Goal: Transaction & Acquisition: Purchase product/service

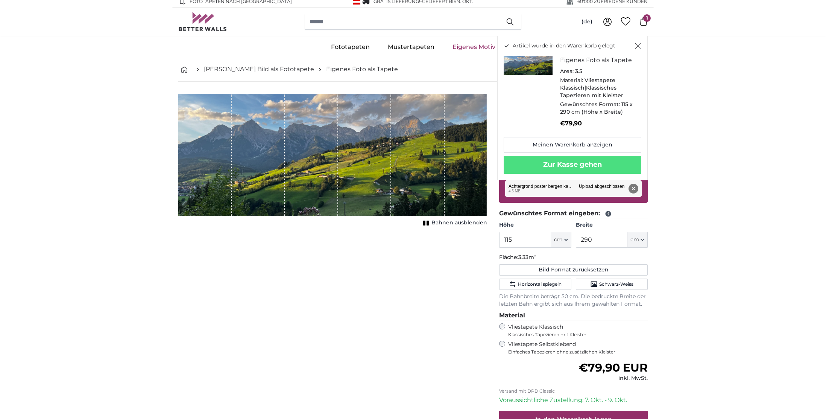
scroll to position [5, 0]
click at [541, 342] on label "Vliestapete Selbstklebend Einfaches Tapezieren ohne zusätzlichen Kleister" at bounding box center [578, 347] width 140 height 14
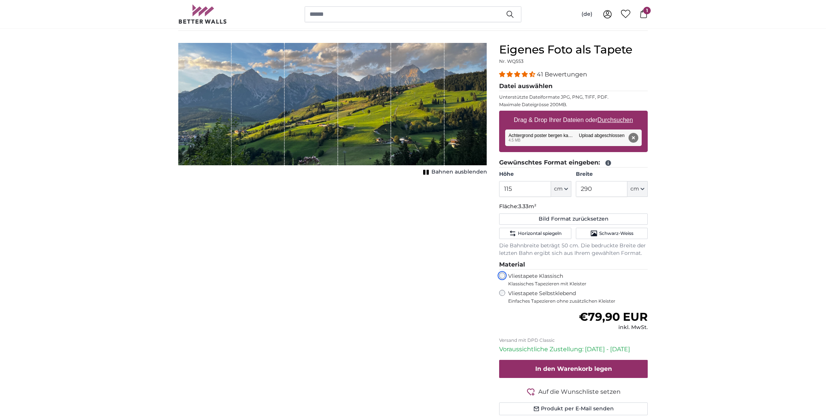
scroll to position [62, 0]
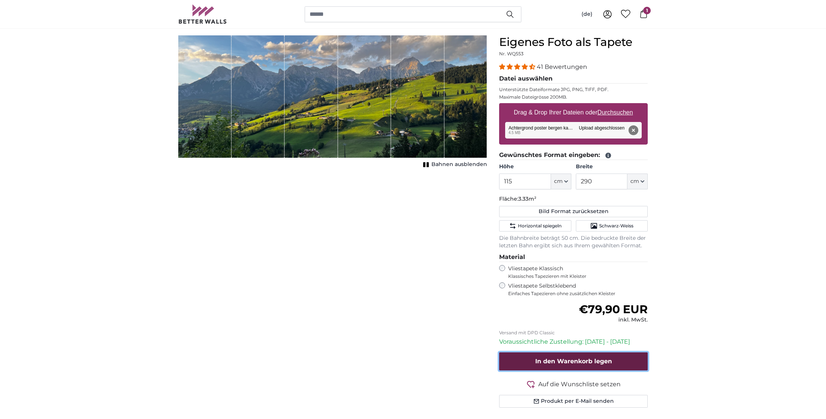
click at [551, 364] on span "In den Warenkorb legen" at bounding box center [573, 360] width 77 height 7
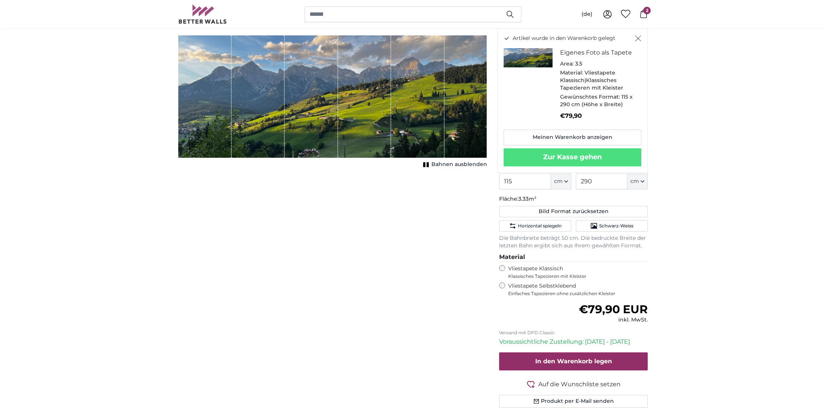
click at [641, 12] on icon at bounding box center [643, 14] width 7 height 8
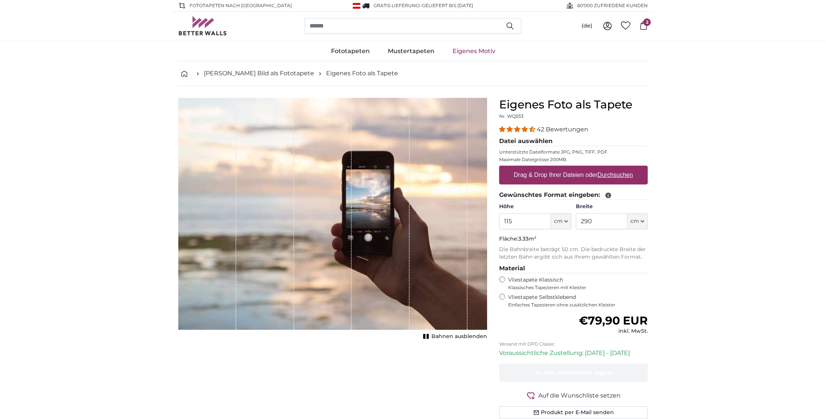
drag, startPoint x: 517, startPoint y: 219, endPoint x: 448, endPoint y: 214, distance: 69.4
click at [448, 214] on product-detail "Abbrechen Bild zuschneiden Bahnen ausblenden Eigenes Foto als Tapete Nr. WQ553 …" at bounding box center [412, 261] width 481 height 351
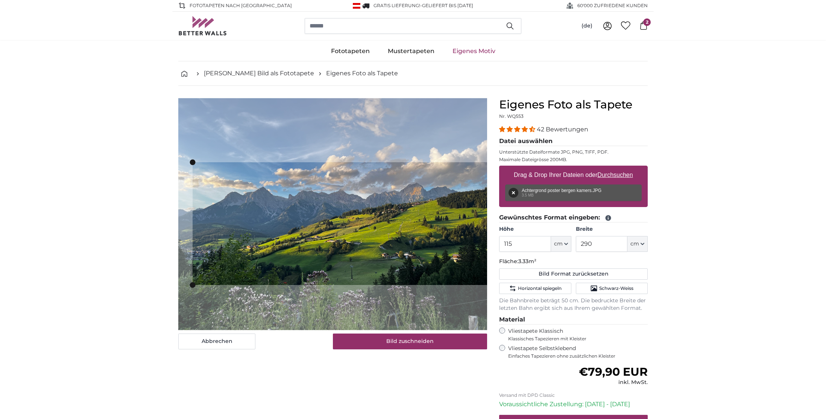
drag, startPoint x: 513, startPoint y: 245, endPoint x: 477, endPoint y: 243, distance: 36.6
click at [485, 244] on product-detail "Abbrechen Bild zuschneiden Bahnen ausblenden Eigenes Foto als Tapete Nr. WQ553 …" at bounding box center [412, 287] width 481 height 402
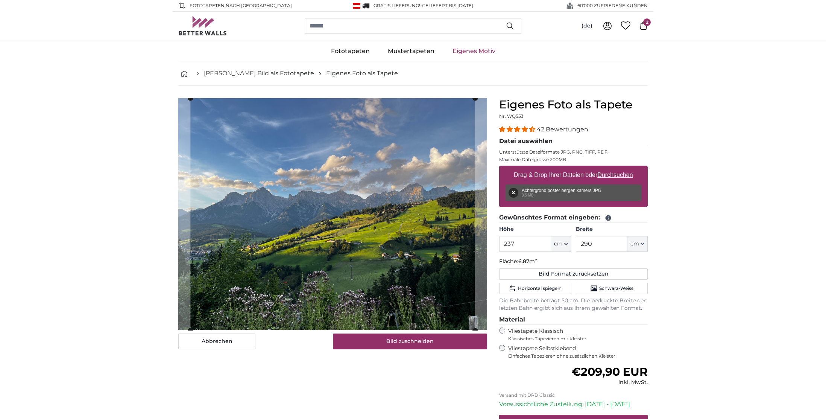
type input "237"
drag, startPoint x: 592, startPoint y: 244, endPoint x: 553, endPoint y: 244, distance: 39.9
click at [553, 244] on div "Höhe 237 ft cm Centimeter (cm) Inches (inch) Feet (ft. in.) Breite 290 ft cm Ce…" at bounding box center [573, 238] width 149 height 26
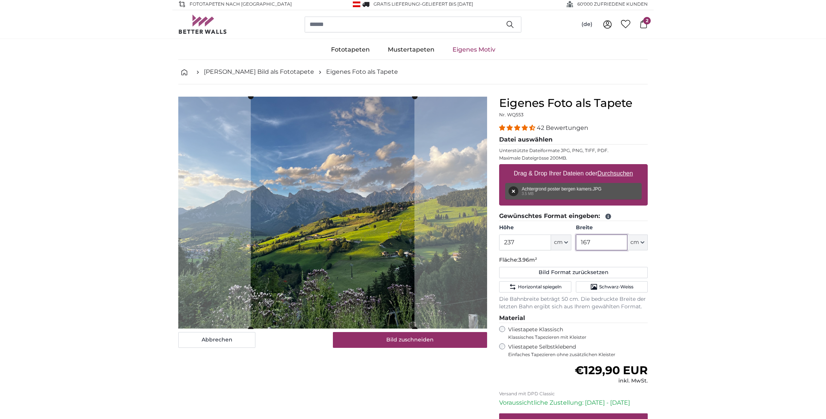
type input "167"
drag, startPoint x: 625, startPoint y: 259, endPoint x: 633, endPoint y: 257, distance: 8.6
click at [625, 259] on p "Fläche: 3.96m²" at bounding box center [573, 260] width 149 height 8
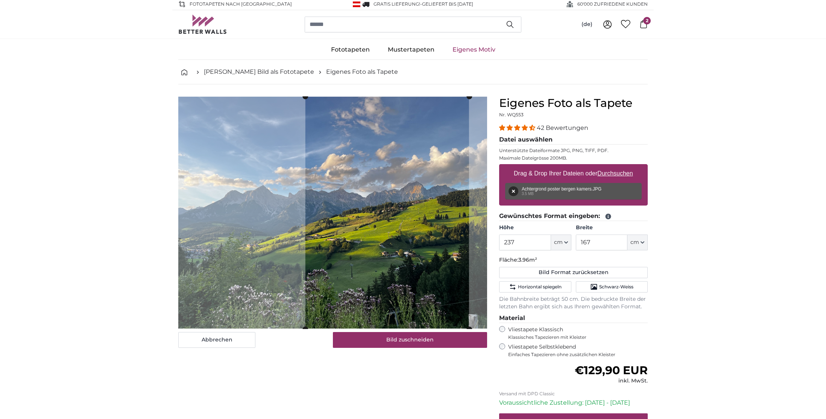
click at [364, 259] on cropper-handle at bounding box center [387, 212] width 164 height 232
drag, startPoint x: 410, startPoint y: 337, endPoint x: 407, endPoint y: 335, distance: 4.1
click at [410, 337] on button "Bild zuschneiden" at bounding box center [410, 340] width 155 height 16
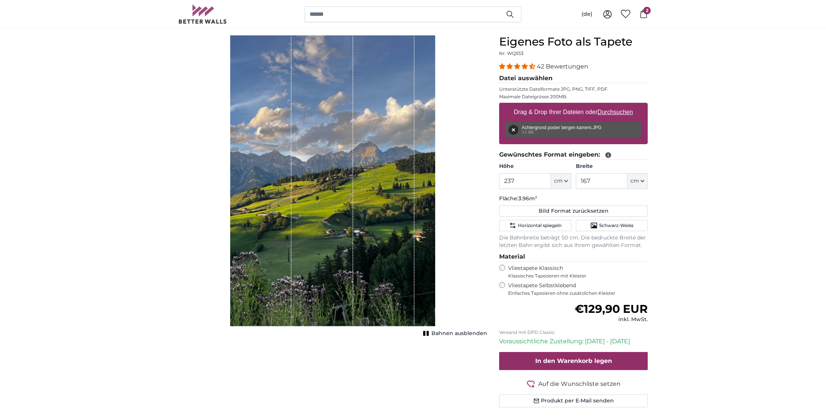
scroll to position [61, 0]
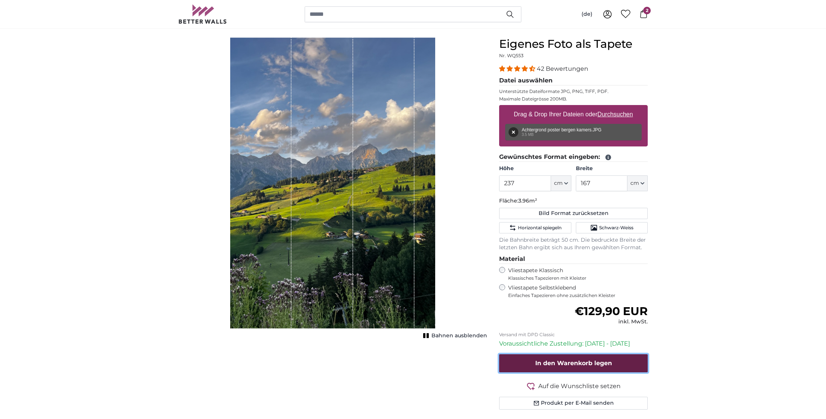
click at [575, 366] on span "In den Warenkorb legen" at bounding box center [573, 362] width 77 height 7
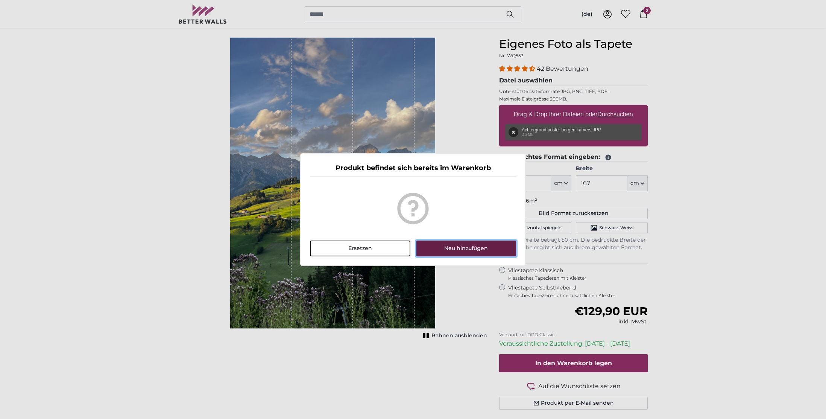
click at [476, 248] on button "Neu hinzufügen" at bounding box center [466, 248] width 100 height 16
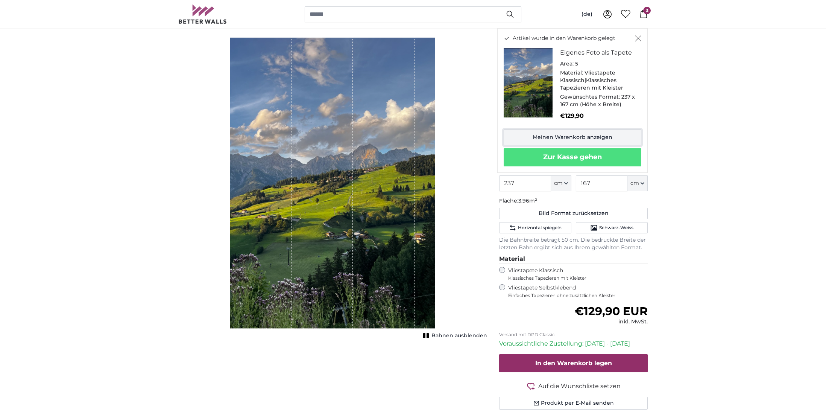
click at [578, 137] on link "Meinen Warenkorb anzeigen" at bounding box center [573, 137] width 138 height 16
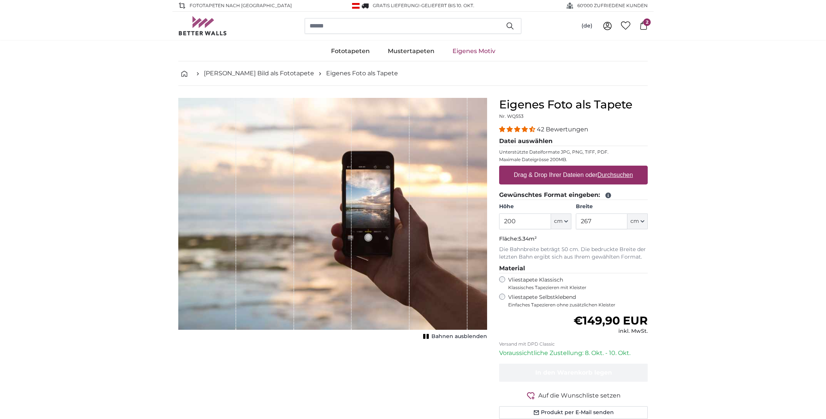
drag, startPoint x: 523, startPoint y: 221, endPoint x: 439, endPoint y: 219, distance: 84.7
click at [439, 219] on product-detail "Abbrechen Bild zuschneiden Bahnen ausblenden Eigenes Foto als Tapete Nr. WQ553 …" at bounding box center [412, 261] width 481 height 351
click at [522, 221] on input "200" at bounding box center [525, 221] width 52 height 16
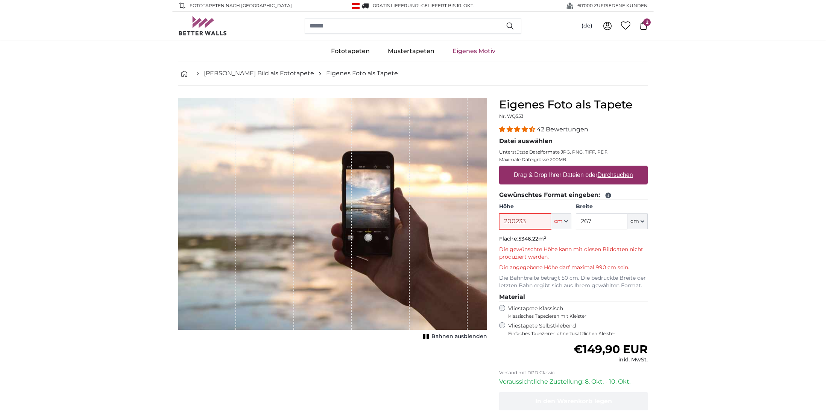
drag, startPoint x: 535, startPoint y: 222, endPoint x: 449, endPoint y: 213, distance: 86.5
click at [450, 213] on product-detail "Abbrechen Bild zuschneiden Bahnen ausblenden Eigenes Foto als Tapete Nr. WQ553 …" at bounding box center [412, 276] width 481 height 380
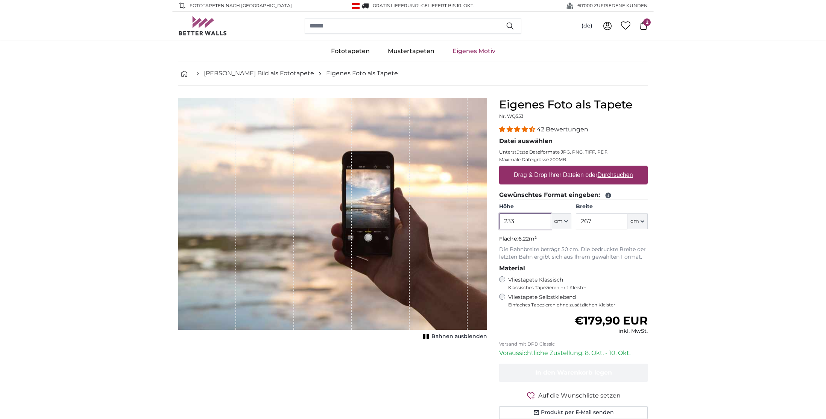
type input "233"
drag, startPoint x: 595, startPoint y: 225, endPoint x: 568, endPoint y: 221, distance: 27.3
click at [568, 221] on div "Höhe 233 ft cm Centimeter (cm) Inches (inch) Feet (ft. in.) Breite 267 ft cm Ce…" at bounding box center [573, 216] width 149 height 26
type input "168"
click at [542, 299] on label "Vliestapete Selbstklebend Einfaches Tapezieren ohne zusätzlichen Kleister" at bounding box center [578, 300] width 140 height 14
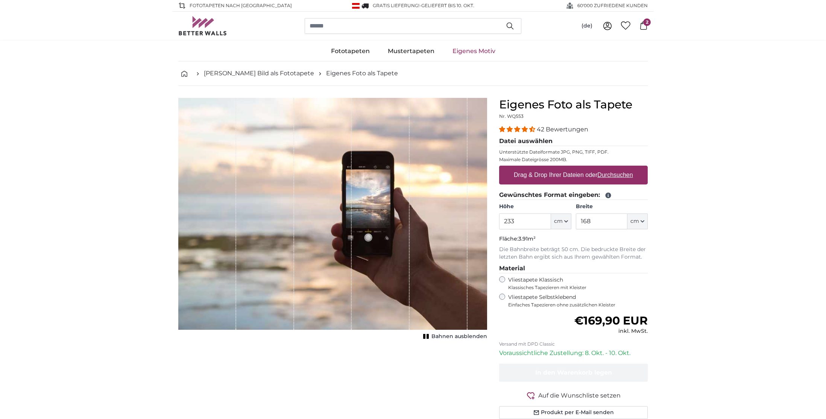
click at [508, 276] on label "Vliestapete Klassisch Klassisches Tapezieren mit Kleister" at bounding box center [574, 283] width 133 height 14
click at [516, 220] on input "233" at bounding box center [525, 221] width 52 height 16
type input "235"
click at [594, 222] on input "168" at bounding box center [602, 221] width 52 height 16
type input "167"
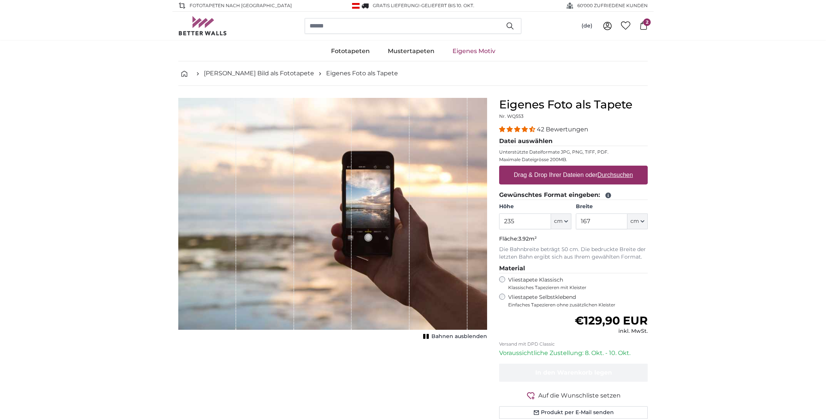
click at [640, 20] on div "(de) Deutsch Français English 0 2" at bounding box center [618, 26] width 60 height 14
click at [647, 23] on span "2" at bounding box center [647, 22] width 8 height 8
click at [585, 173] on label "Drag & Drop Ihrer Dateien oder Durchsuchen" at bounding box center [573, 174] width 125 height 15
click at [585, 168] on input "Drag & Drop Ihrer Dateien oder Durchsuchen" at bounding box center [573, 166] width 149 height 2
type input "**********"
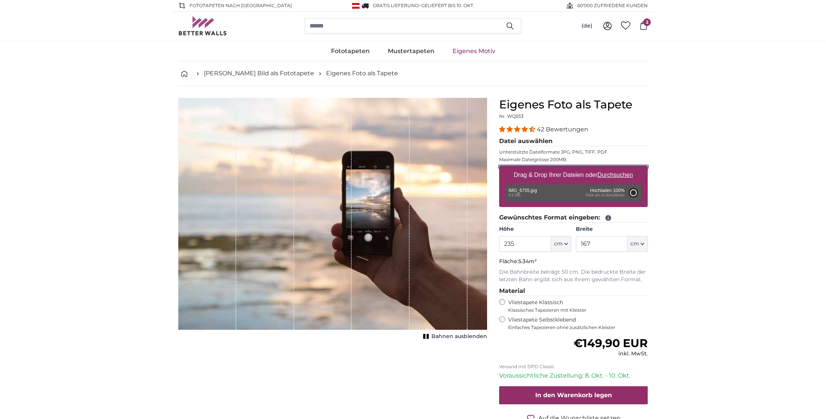
type input "200"
type input "150"
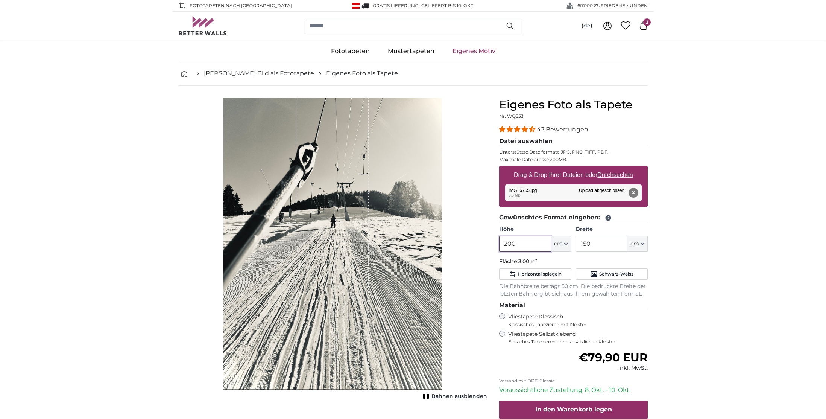
click at [527, 241] on input "200" at bounding box center [525, 244] width 52 height 16
drag, startPoint x: 526, startPoint y: 242, endPoint x: 474, endPoint y: 240, distance: 52.7
click at [474, 240] on product-detail "Abbrechen Bild zuschneiden Bahnen ausblenden Eigenes Foto als Tapete Nr. WQ553 …" at bounding box center [412, 280] width 481 height 388
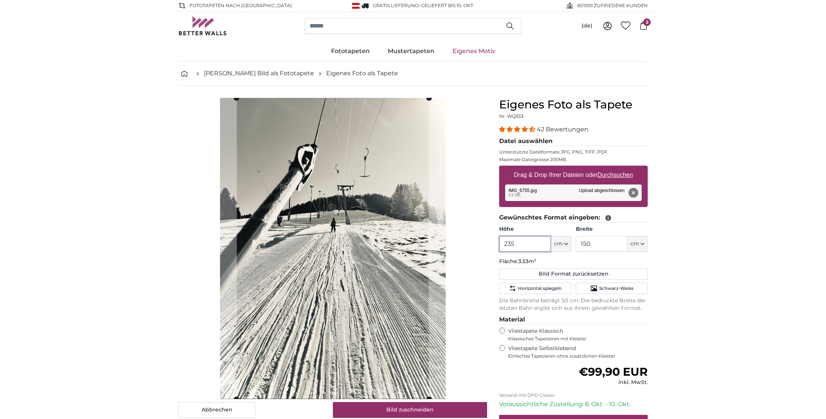
type input "235"
drag, startPoint x: 600, startPoint y: 247, endPoint x: 540, endPoint y: 244, distance: 60.6
click at [540, 244] on div "Höhe 235 ft cm Centimeter (cm) Inches (inch) Feet (ft. in.) Breite 150 ft cm Ce…" at bounding box center [573, 238] width 149 height 26
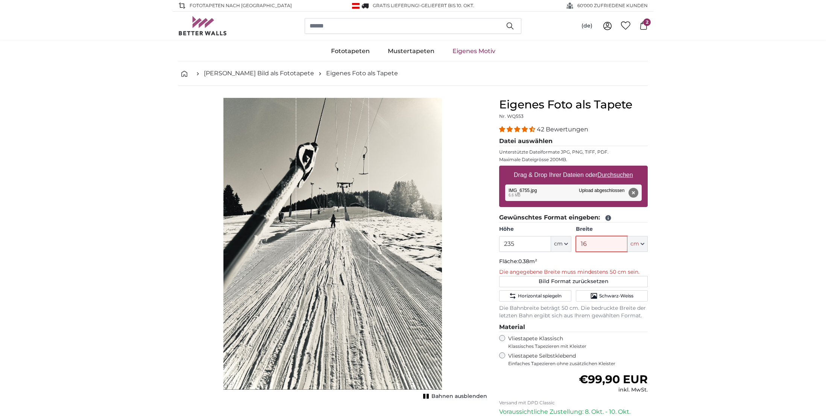
type input "167"
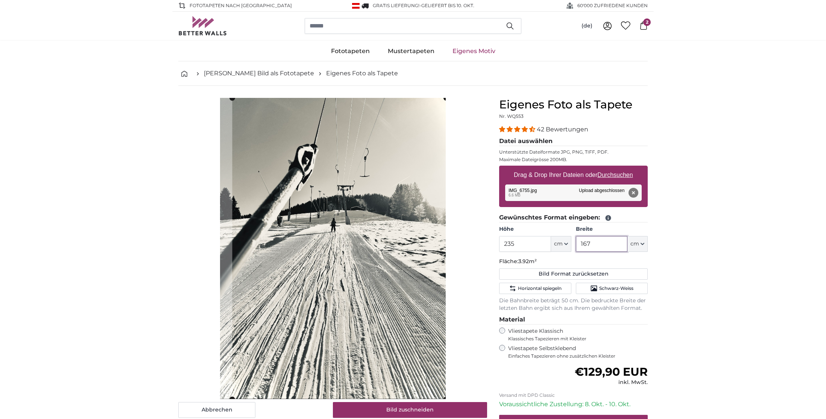
click at [372, 203] on cropper-handle at bounding box center [339, 248] width 214 height 301
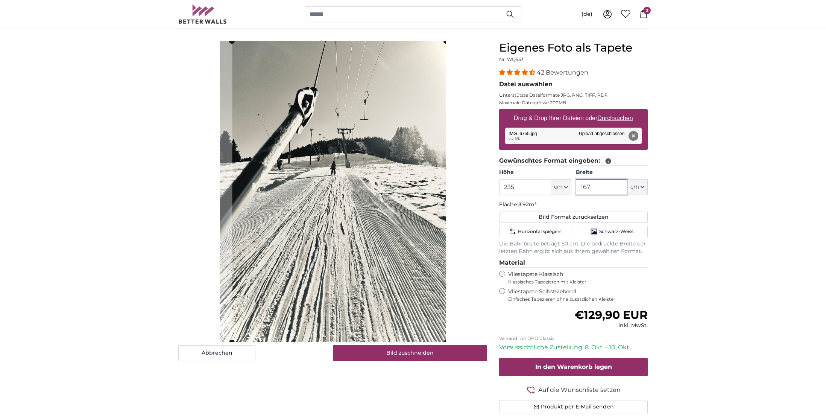
scroll to position [63, 0]
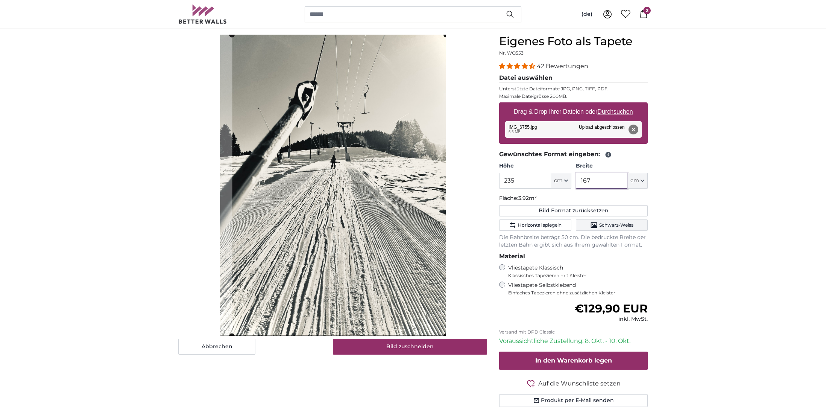
type input "167"
click at [613, 225] on span "Schwarz-Weiss" at bounding box center [616, 225] width 34 height 6
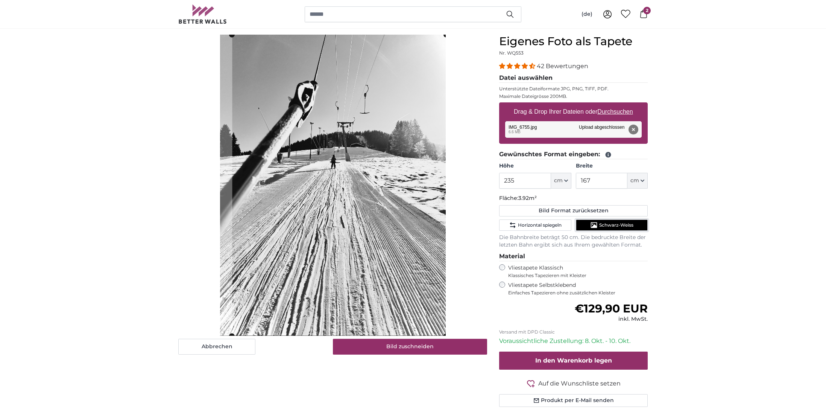
click at [613, 225] on span "Schwarz-Weiss" at bounding box center [616, 225] width 34 height 6
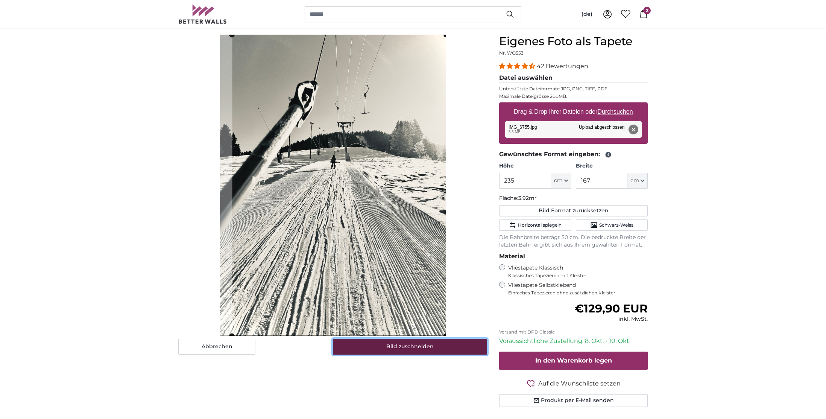
click at [419, 346] on button "Bild zuschneiden" at bounding box center [410, 347] width 155 height 16
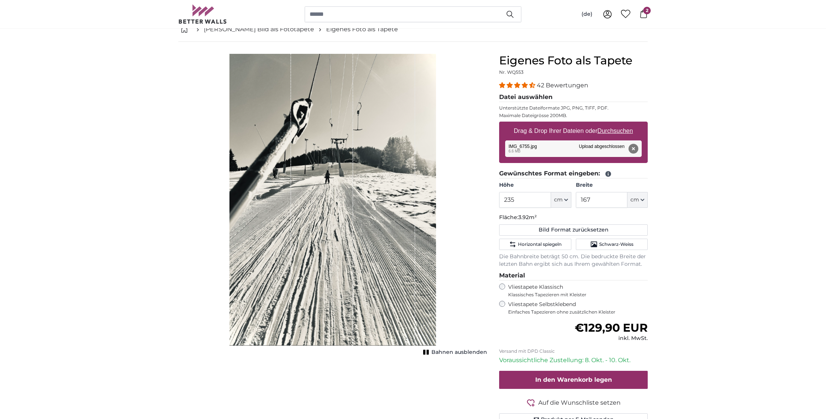
click at [343, 271] on div "1 of 1" at bounding box center [322, 199] width 62 height 291
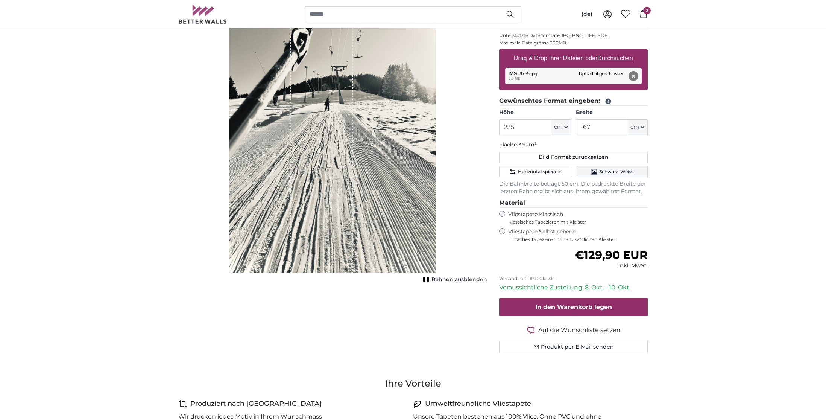
scroll to position [116, 0]
click at [539, 169] on span "Horizontal spiegeln" at bounding box center [540, 172] width 44 height 6
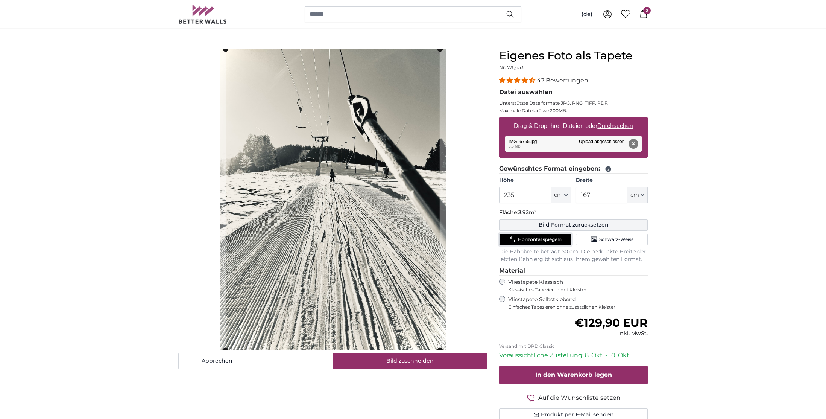
scroll to position [43, 0]
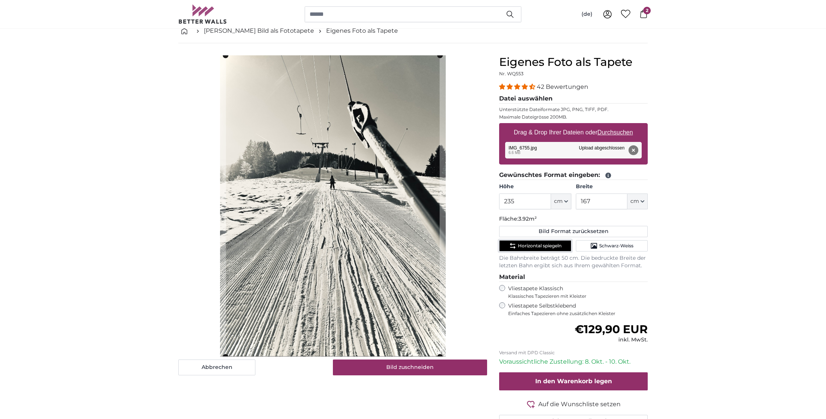
click at [525, 244] on span "Horizontal spiegeln" at bounding box center [540, 246] width 44 height 6
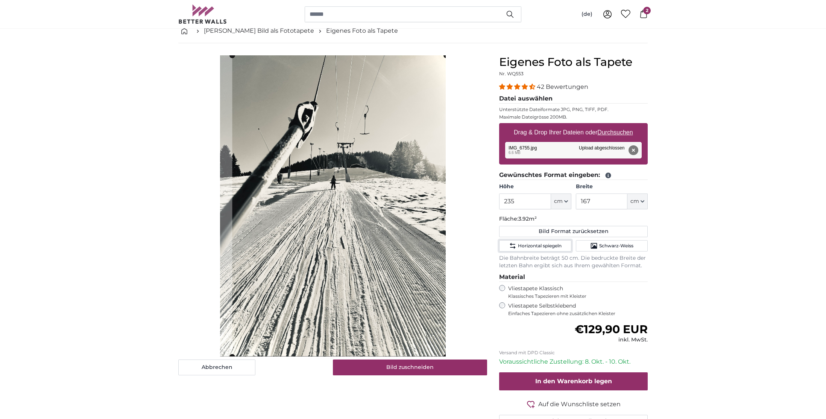
click at [333, 275] on cropper-handle at bounding box center [339, 205] width 214 height 301
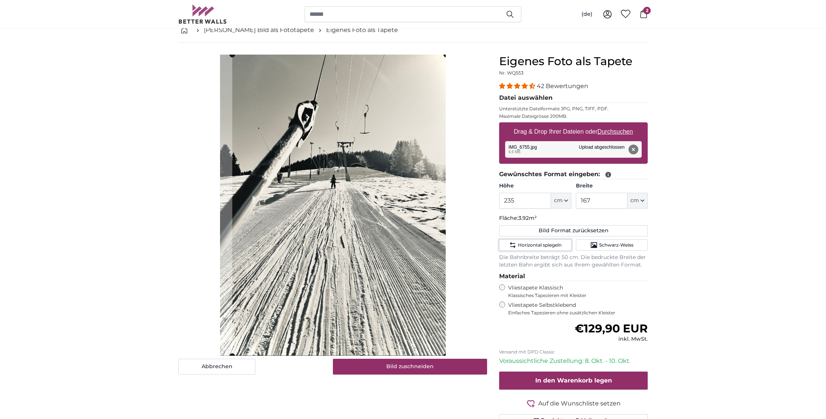
scroll to position [44, 0]
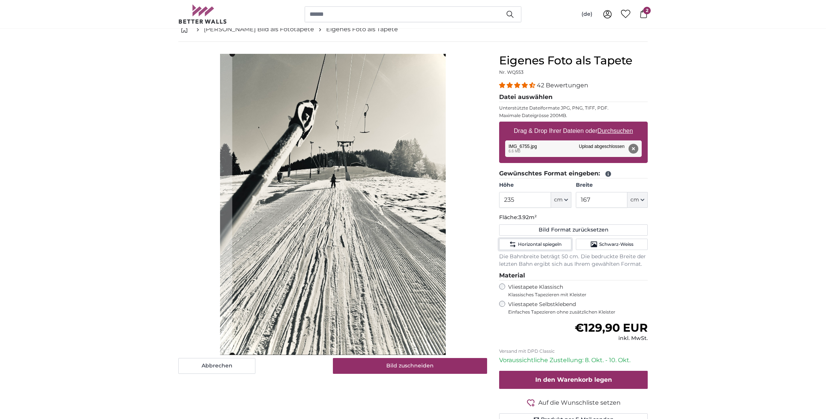
click at [358, 235] on cropper-handle at bounding box center [339, 204] width 214 height 301
click at [422, 369] on button "Bild zuschneiden" at bounding box center [410, 366] width 155 height 16
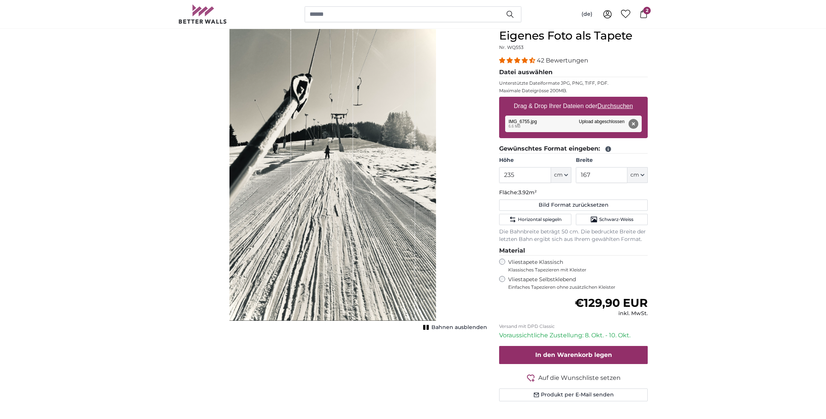
scroll to position [63, 0]
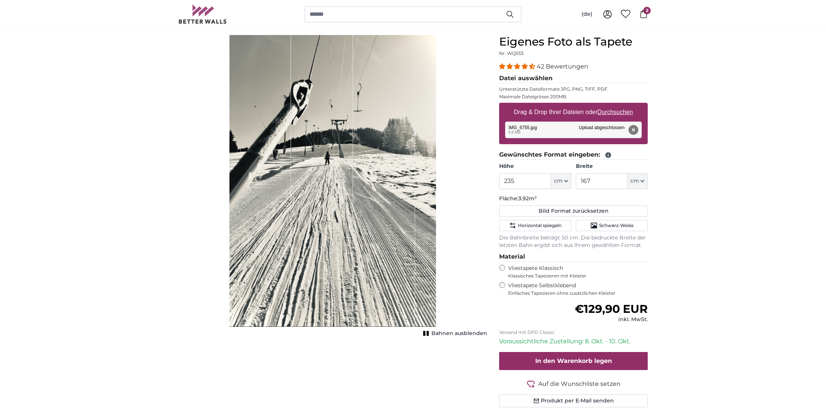
click at [456, 332] on span "Bahnen ausblenden" at bounding box center [459, 333] width 56 height 8
click at [456, 332] on span "Bahnen einblenden" at bounding box center [459, 333] width 55 height 8
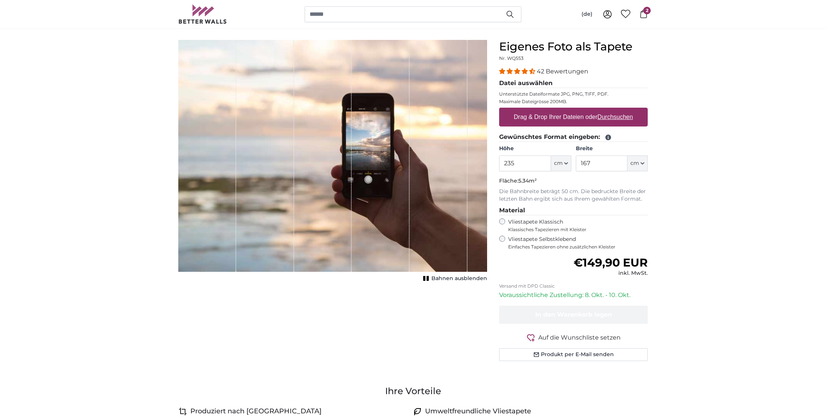
scroll to position [58, 0]
click at [622, 111] on label "Drag & Drop Ihrer Dateien oder Durchsuchen" at bounding box center [573, 117] width 125 height 15
click at [622, 110] on input "Drag & Drop Ihrer Dateien oder Durchsuchen" at bounding box center [573, 109] width 149 height 2
type input "**********"
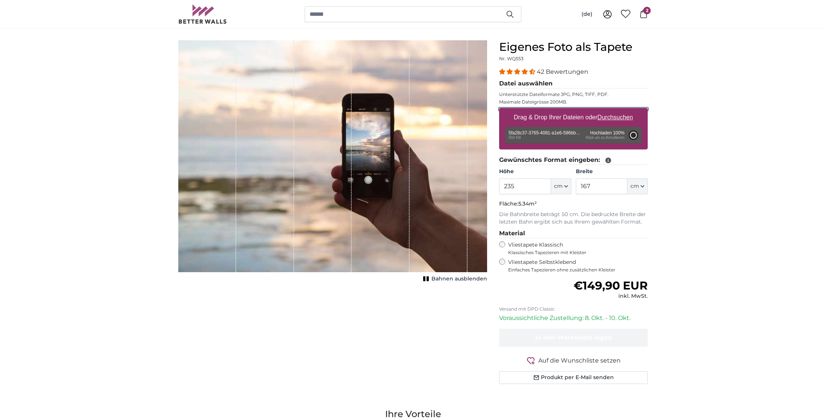
type input "108"
type input "81"
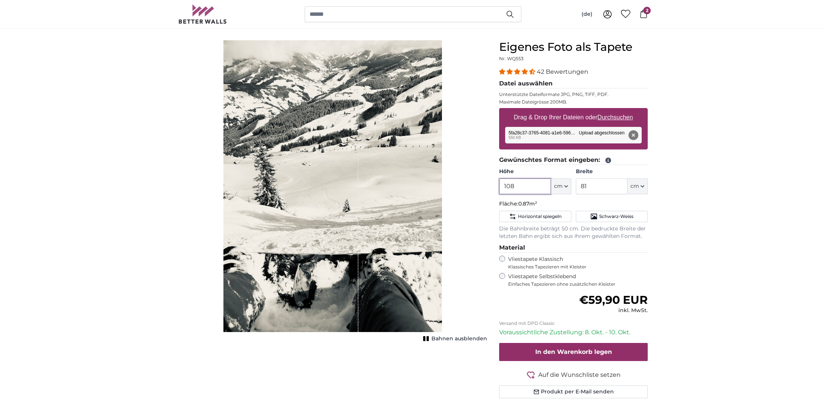
drag, startPoint x: 509, startPoint y: 187, endPoint x: 458, endPoint y: 184, distance: 50.5
click at [460, 185] on product-detail "Abbrechen Bild zuschneiden Bahnen ausblenden Eigenes Foto als Tapete Nr. WQ553 …" at bounding box center [412, 222] width 481 height 388
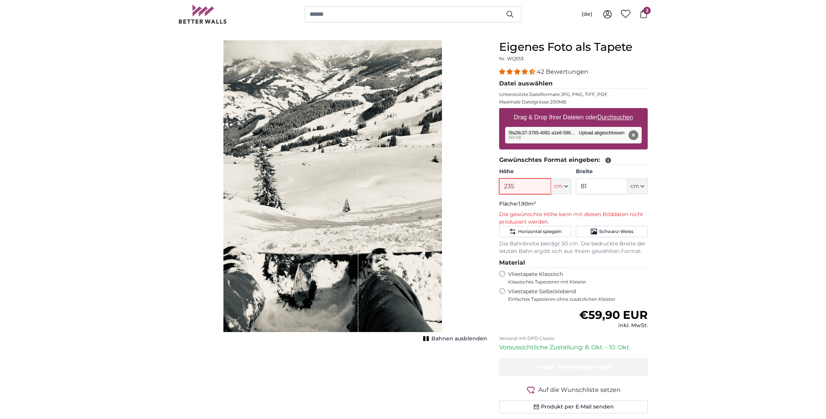
type input "235"
drag, startPoint x: 594, startPoint y: 188, endPoint x: 569, endPoint y: 187, distance: 25.3
click at [569, 187] on div "Höhe 235 ft cm Centimeter (cm) Inches (inch) Feet (ft. in.) Breite 81 ft cm Cen…" at bounding box center [573, 181] width 149 height 26
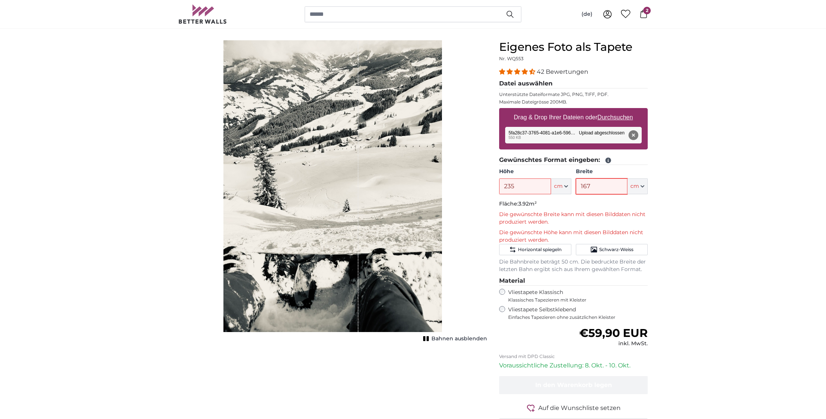
type input "167"
click at [534, 189] on input "235" at bounding box center [525, 186] width 52 height 16
click at [565, 187] on icon "button" at bounding box center [566, 186] width 4 height 4
drag, startPoint x: 565, startPoint y: 187, endPoint x: 509, endPoint y: 186, distance: 56.4
click at [565, 187] on icon "button" at bounding box center [566, 186] width 4 height 4
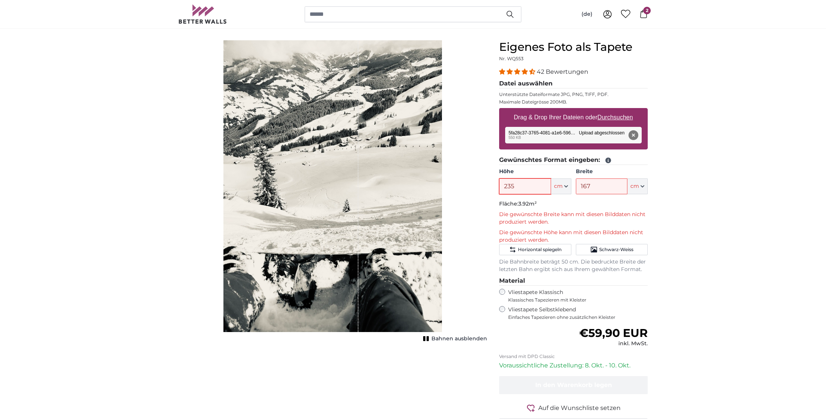
click at [508, 186] on input "235" at bounding box center [525, 186] width 52 height 16
click at [512, 187] on input "235" at bounding box center [525, 186] width 52 height 16
type input "230"
click at [590, 185] on input "167" at bounding box center [602, 186] width 52 height 16
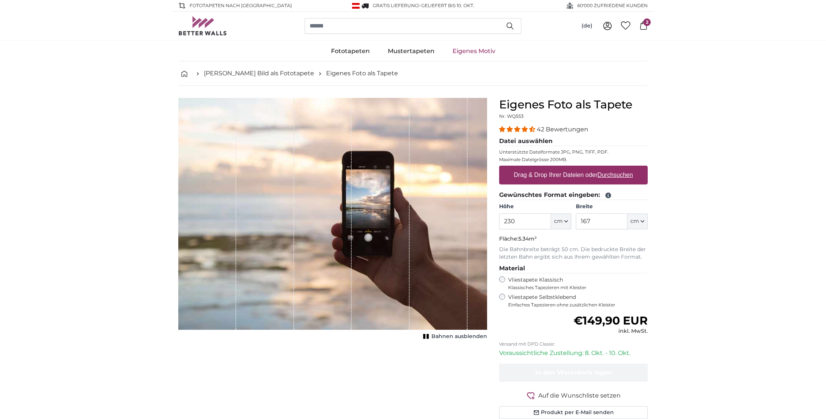
click at [537, 175] on label "Drag & Drop Ihrer Dateien oder Durchsuchen" at bounding box center [573, 174] width 125 height 15
click at [537, 168] on input "Drag & Drop Ihrer Dateien oder Durchsuchen" at bounding box center [573, 166] width 149 height 2
type input "**********"
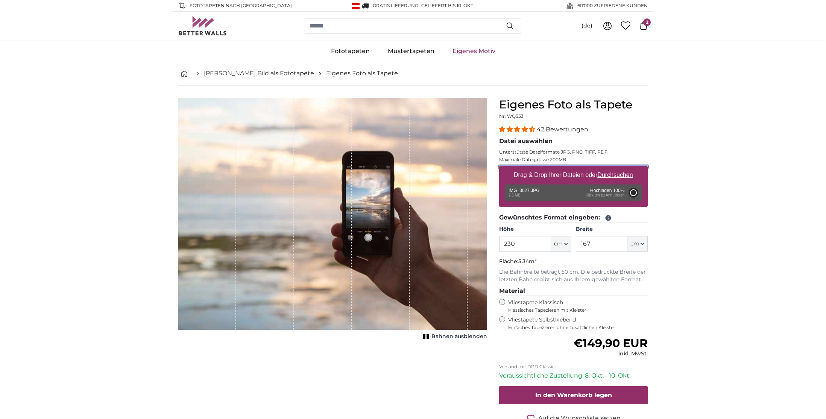
type input "200"
type input "150"
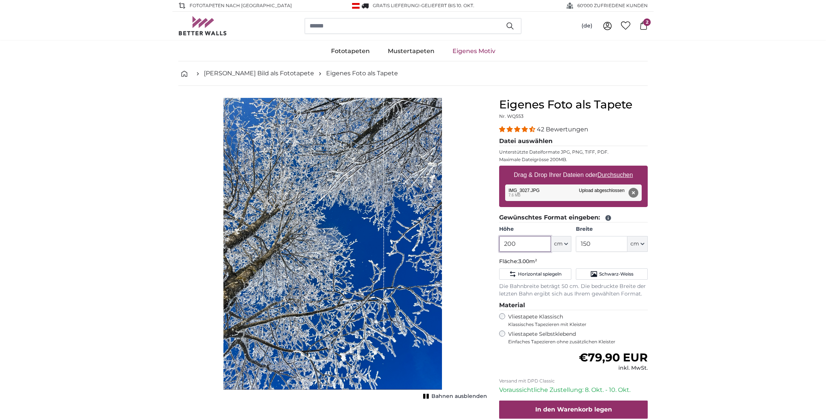
drag, startPoint x: 523, startPoint y: 244, endPoint x: 490, endPoint y: 243, distance: 32.7
click at [490, 243] on product-detail "Abbrechen Bild zuschneiden Bahnen ausblenden Eigenes Foto als Tapete Nr. WQ553 …" at bounding box center [412, 280] width 481 height 388
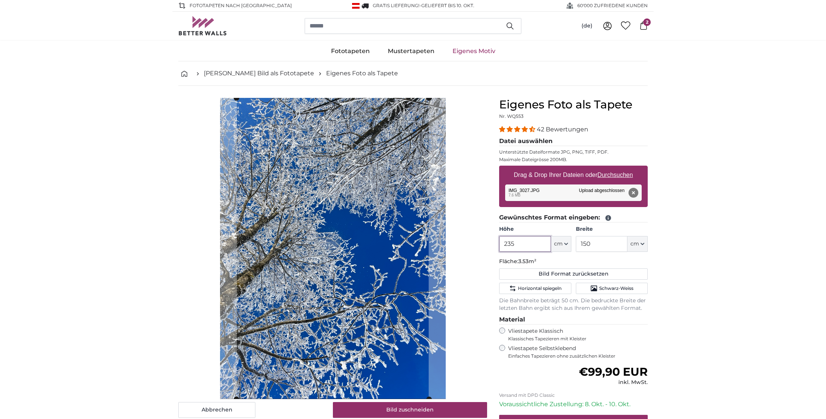
type input "235"
drag, startPoint x: 578, startPoint y: 242, endPoint x: 515, endPoint y: 242, distance: 63.6
click at [515, 241] on div "Höhe 235 ft cm Centimeter (cm) Inches (inch) Feet (ft. in.) Breite 150 ft cm Ce…" at bounding box center [573, 238] width 149 height 26
type input "167"
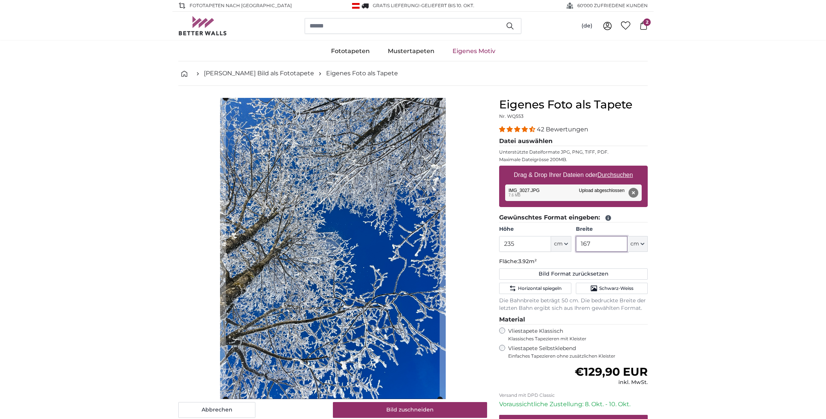
scroll to position [2, 0]
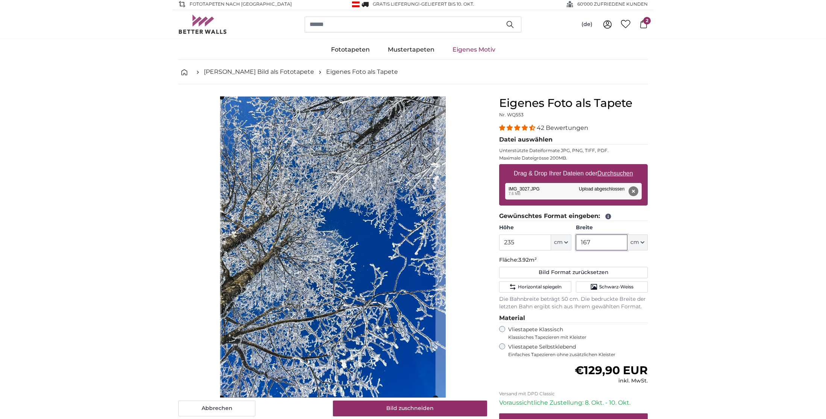
click at [342, 255] on cropper-handle at bounding box center [328, 247] width 214 height 301
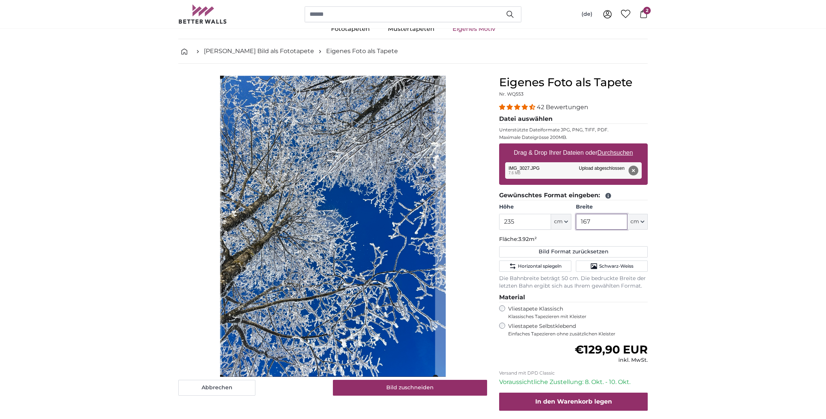
scroll to position [26, 0]
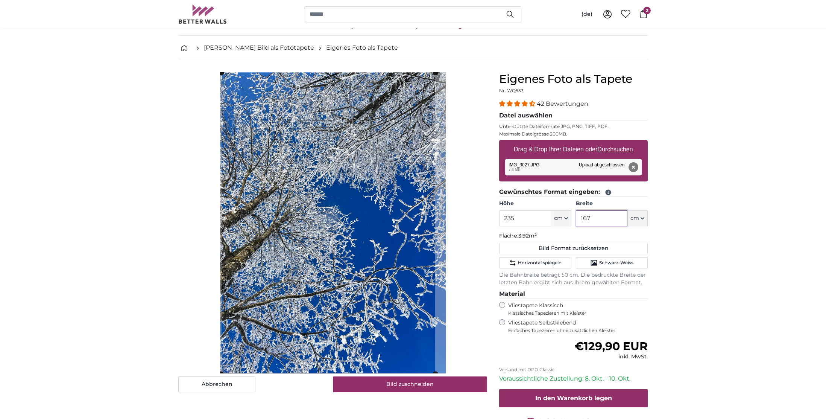
type input "167"
click at [404, 375] on div "Abbrechen Bild zuschneiden" at bounding box center [332, 232] width 309 height 320
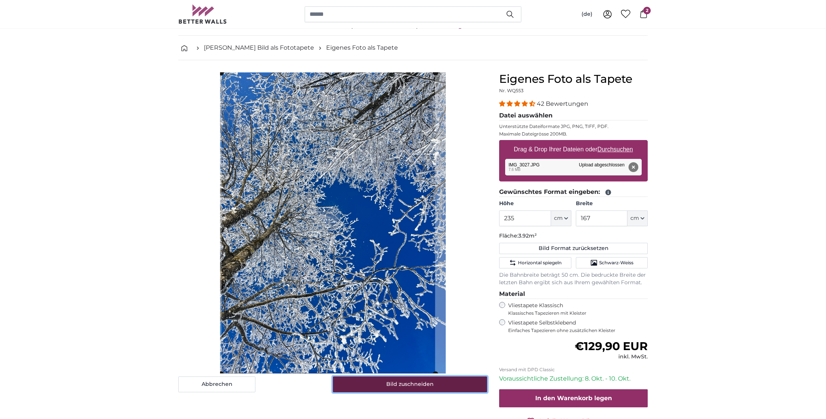
click at [411, 386] on button "Bild zuschneiden" at bounding box center [410, 384] width 155 height 16
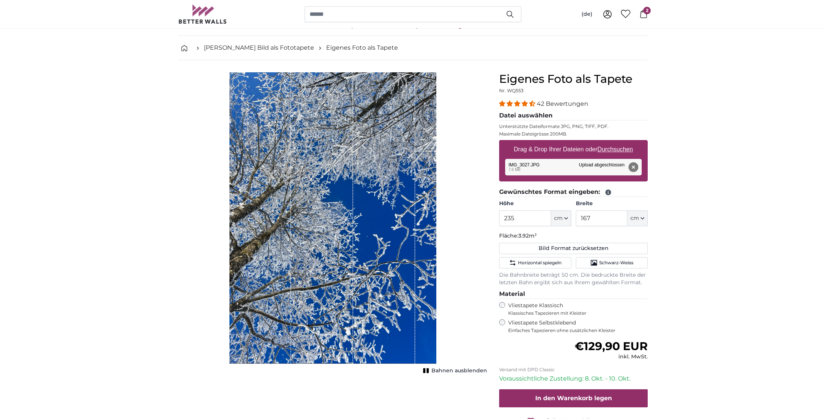
click at [539, 322] on label "Vliestapete Selbstklebend Einfaches Tapezieren ohne zusätzlichen Kleister" at bounding box center [578, 326] width 140 height 14
click at [607, 263] on span "Schwarz-Weiss" at bounding box center [616, 263] width 34 height 6
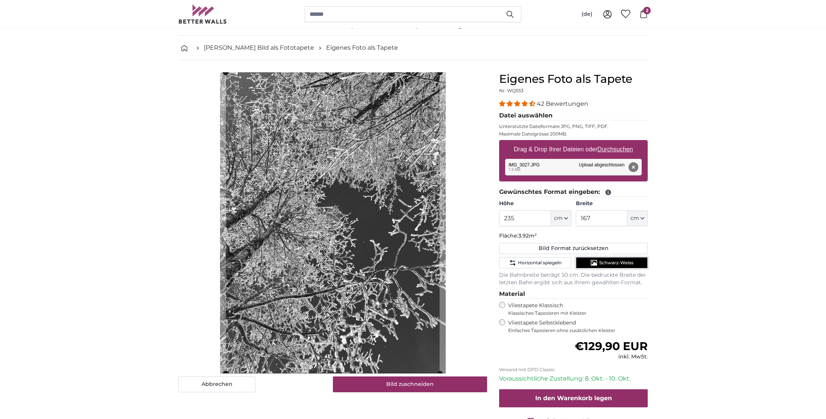
click at [607, 263] on span "Schwarz-Weiss" at bounding box center [616, 263] width 34 height 6
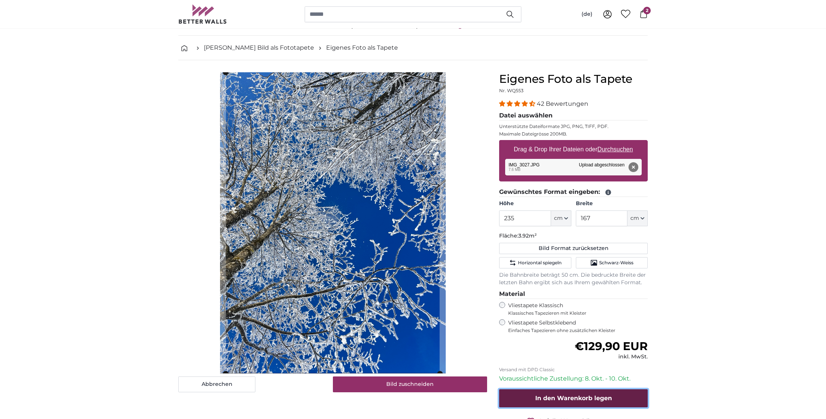
click at [595, 402] on button "In den Warenkorb legen" at bounding box center [573, 398] width 149 height 18
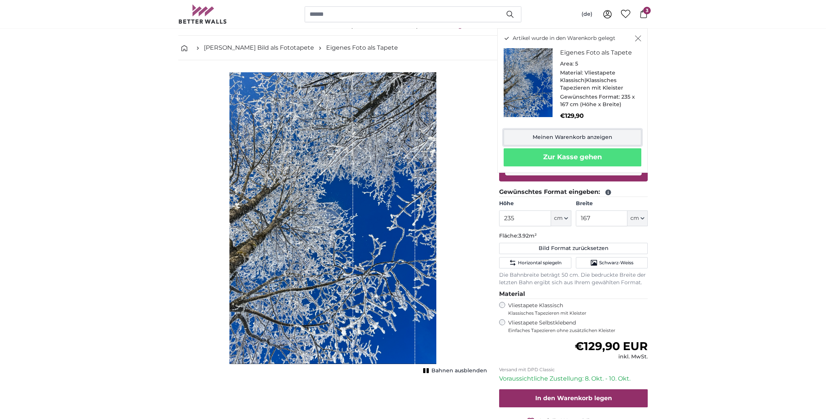
click at [564, 137] on link "Meinen Warenkorb anzeigen" at bounding box center [573, 137] width 138 height 16
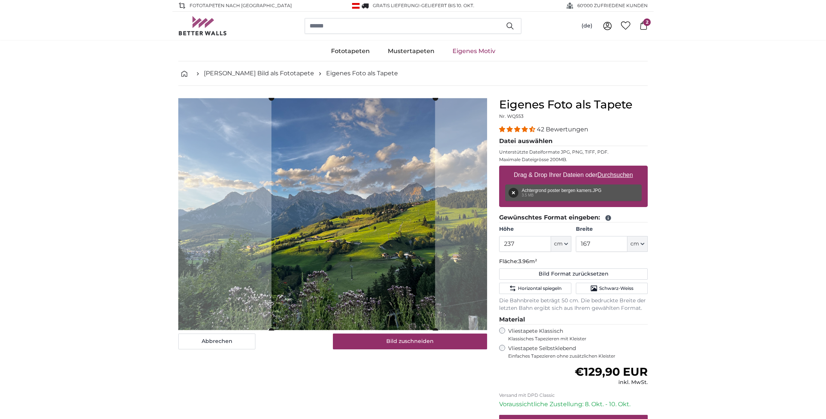
click at [390, 249] on cropper-handle at bounding box center [354, 214] width 164 height 232
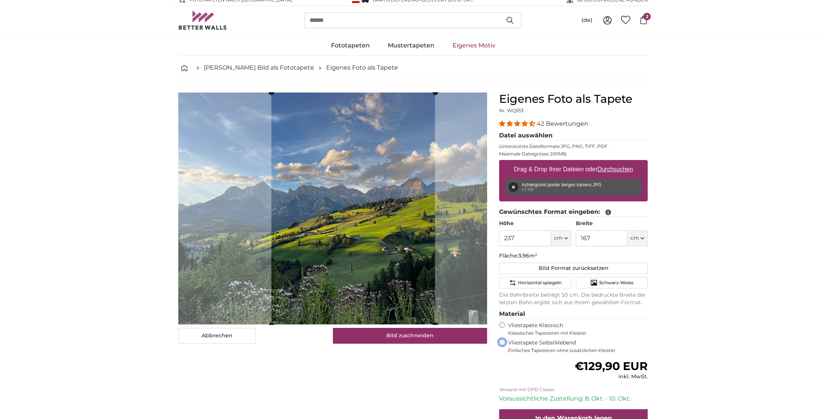
click at [502, 336] on fieldset "Material Vliestapete Klassisch Klassisches Tapezieren mit Kleister Vliestapete …" at bounding box center [573, 331] width 149 height 44
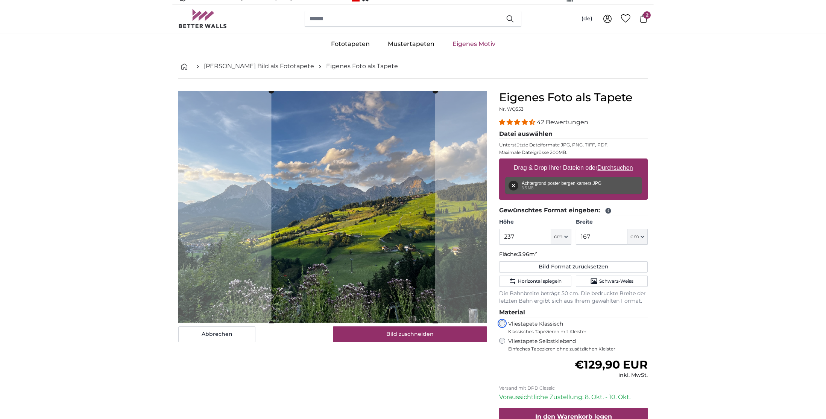
scroll to position [8, 0]
click at [407, 334] on button "Bild zuschneiden" at bounding box center [410, 334] width 155 height 16
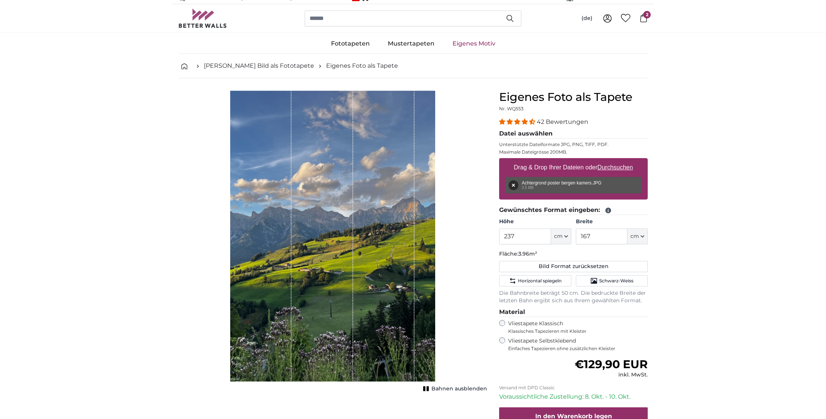
click at [647, 17] on span "2" at bounding box center [647, 15] width 8 height 8
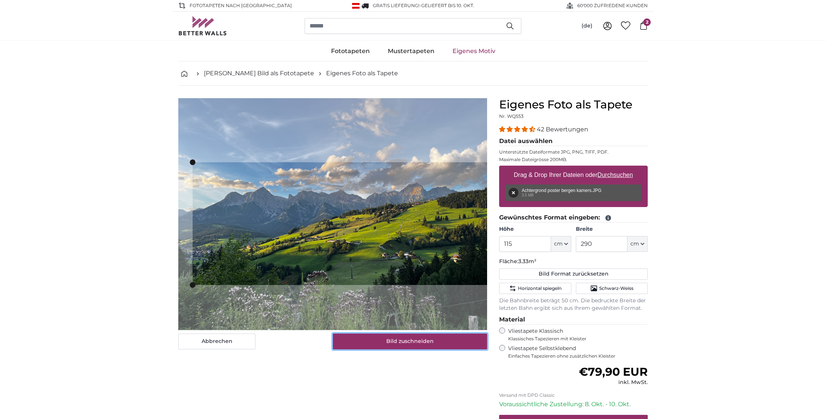
click at [431, 341] on button "Bild zuschneiden" at bounding box center [410, 341] width 155 height 16
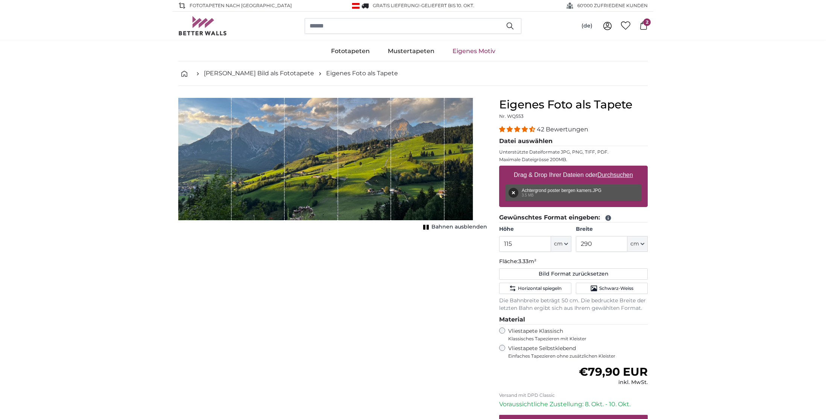
click at [645, 23] on span "2" at bounding box center [647, 22] width 8 height 8
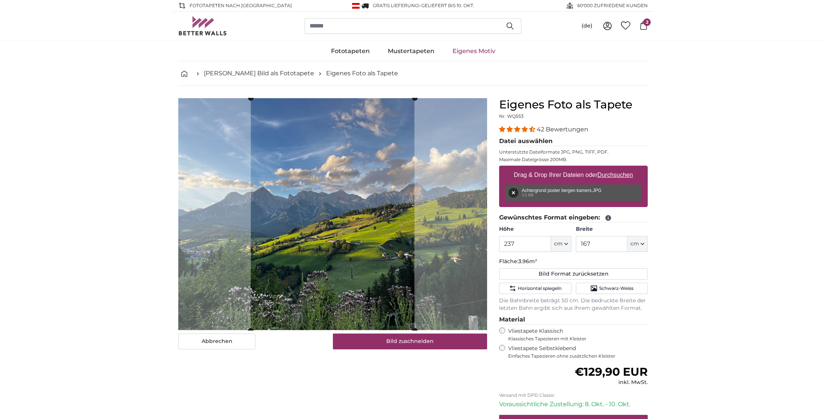
drag, startPoint x: 584, startPoint y: 191, endPoint x: 619, endPoint y: 172, distance: 39.9
click at [584, 191] on div "Entfernen Nochmal versuchen Entfernen Hochladen Abbrechen Nochmal versuchen Ent…" at bounding box center [573, 192] width 137 height 17
click at [625, 169] on label "Drag & Drop Ihrer Dateien oder Durchsuchen" at bounding box center [573, 174] width 125 height 15
click at [625, 168] on input "Drag & Drop Ihrer Dateien oder Durchsuchen" at bounding box center [573, 166] width 149 height 2
type input "**********"
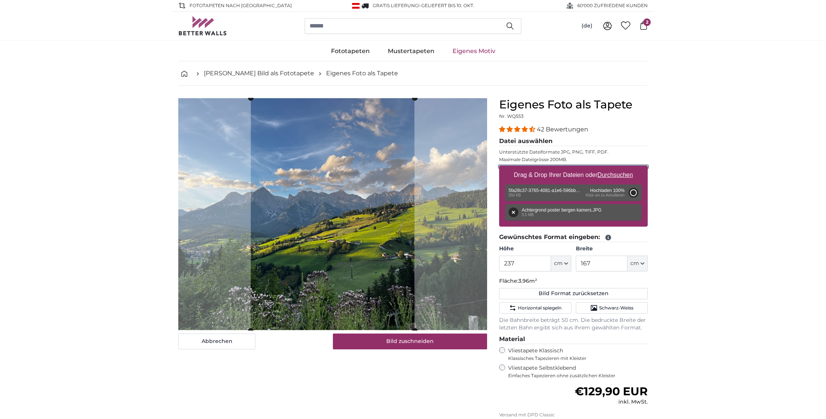
type input "108"
type input "81"
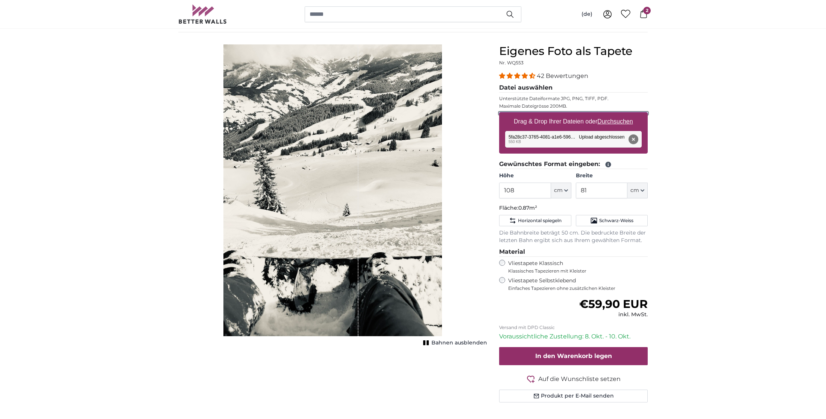
scroll to position [61, 0]
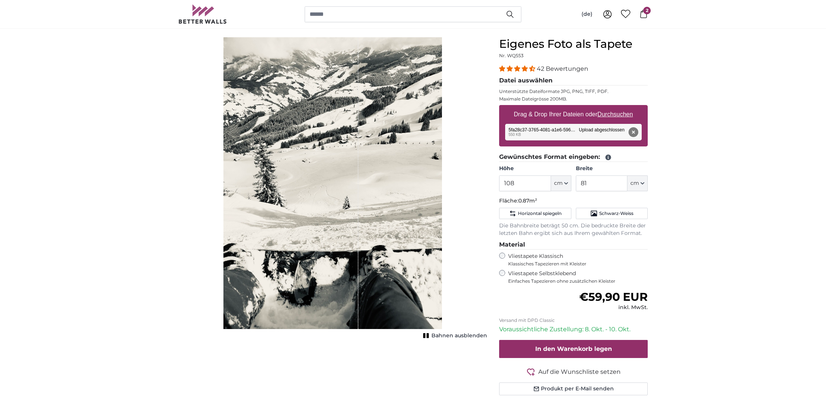
click at [551, 134] on div "Entfernen Nochmal versuchen Entfernen Hochladen Abbrechen Nochmal versuchen Ent…" at bounding box center [573, 132] width 137 height 17
click at [550, 112] on label "Drag & Drop Ihrer Dateien oder Durchsuchen" at bounding box center [573, 114] width 125 height 15
click at [550, 107] on input "Drag & Drop Ihrer Dateien oder Durchsuchen" at bounding box center [573, 106] width 149 height 2
type input "**********"
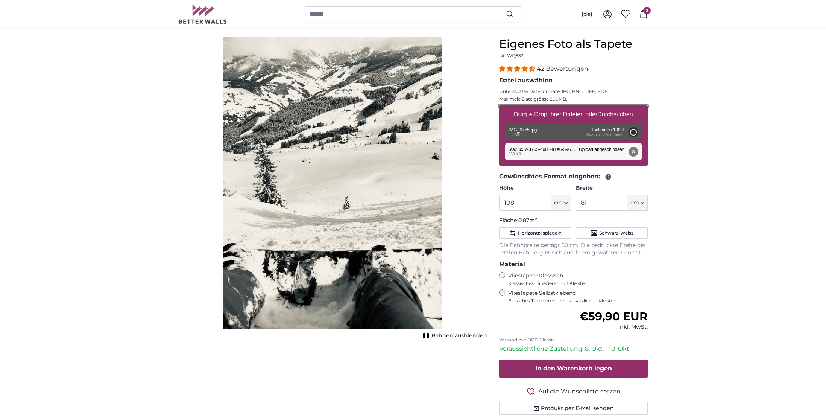
type input "200"
type input "150"
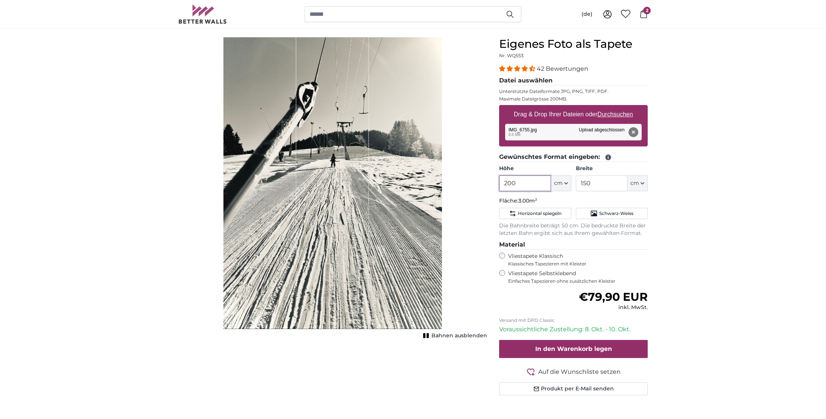
drag, startPoint x: 515, startPoint y: 186, endPoint x: 451, endPoint y: 185, distance: 64.3
click at [456, 185] on product-detail "Abbrechen Bild zuschneiden Bahnen ausblenden Eigenes Foto als Tapete Nr. WQ553 …" at bounding box center [412, 219] width 481 height 388
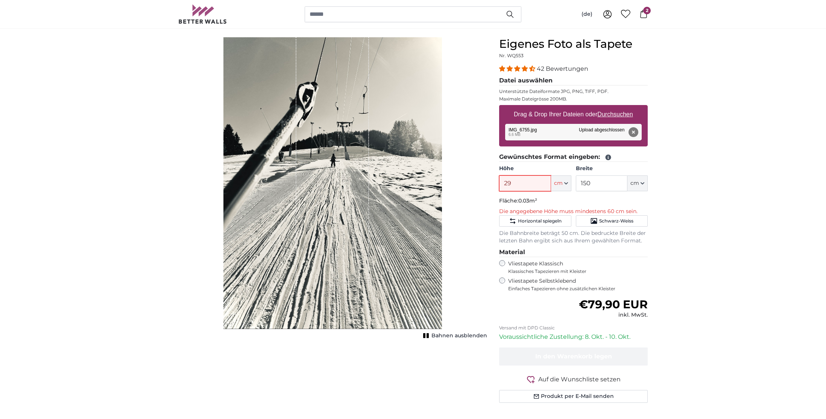
type input "290"
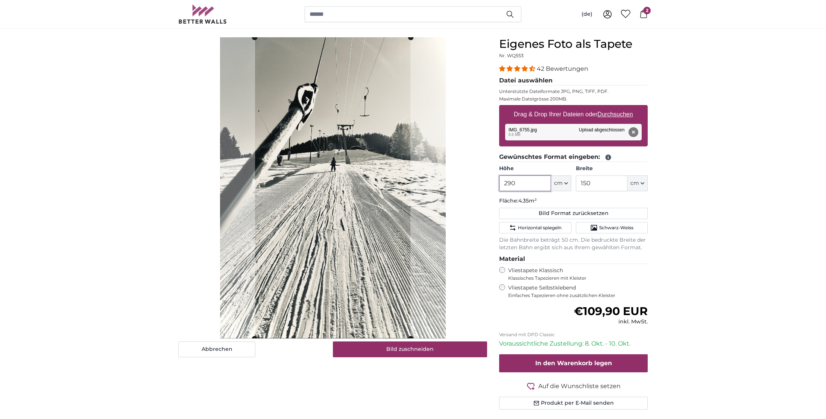
type input "290"
drag, startPoint x: 605, startPoint y: 184, endPoint x: 542, endPoint y: 183, distance: 63.2
click at [542, 183] on div "Höhe 290 ft cm Centimeter (cm) Inches (inch) Feet (ft. in.) Breite 150 ft cm Ce…" at bounding box center [573, 178] width 149 height 26
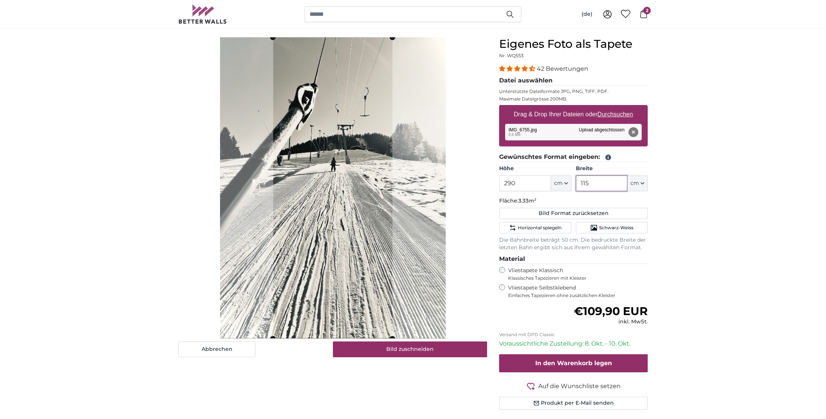
click at [591, 186] on input "115" at bounding box center [602, 183] width 52 height 16
type input "114"
drag, startPoint x: 532, startPoint y: 183, endPoint x: 440, endPoint y: 179, distance: 91.9
click at [440, 179] on product-detail "Abbrechen Bild zuschneiden Bahnen ausblenden Eigenes Foto als Tapete Nr. WQ553 …" at bounding box center [412, 226] width 481 height 402
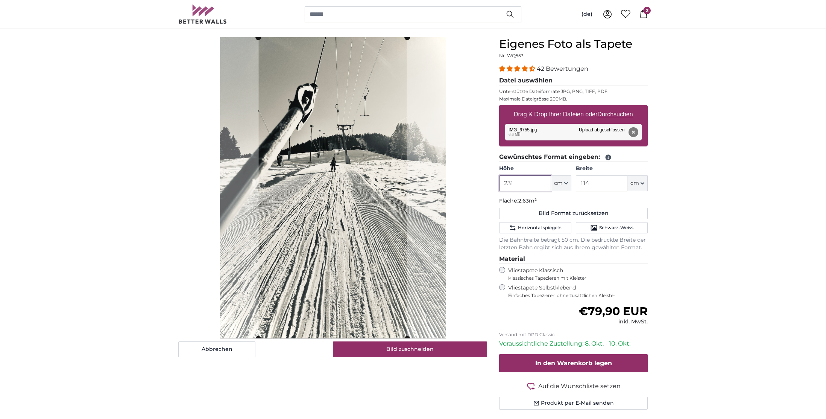
type input "231"
drag, startPoint x: 595, startPoint y: 184, endPoint x: 564, endPoint y: 182, distance: 31.6
click at [564, 182] on div "Höhe 231 ft cm Centimeter (cm) Inches (inch) Feet (ft. in.) Breite 114 ft cm Ce…" at bounding box center [573, 178] width 149 height 26
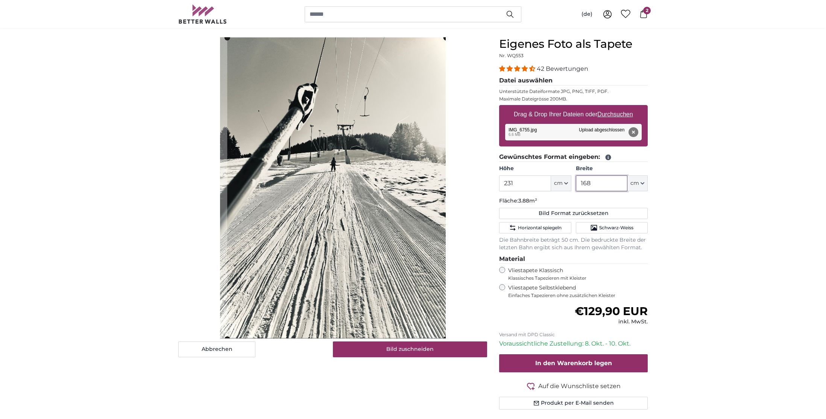
click at [419, 177] on cropper-handle at bounding box center [336, 188] width 219 height 301
type input "168"
click at [444, 350] on button "Bild zuschneiden" at bounding box center [410, 349] width 155 height 16
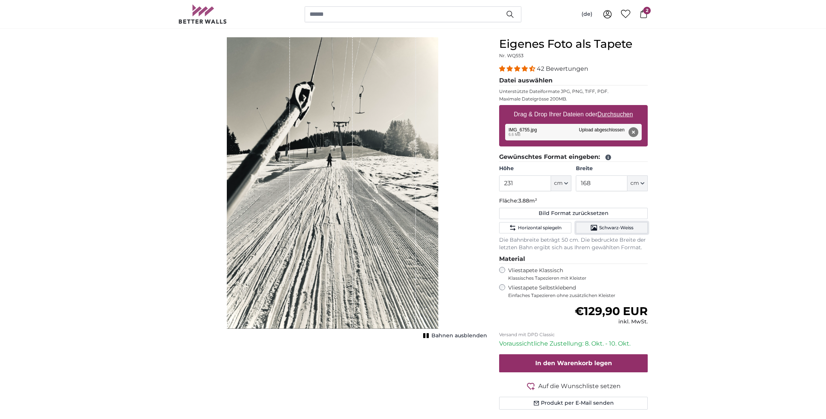
click at [594, 227] on icon "Schwarz-Weiss" at bounding box center [594, 228] width 6 height 6
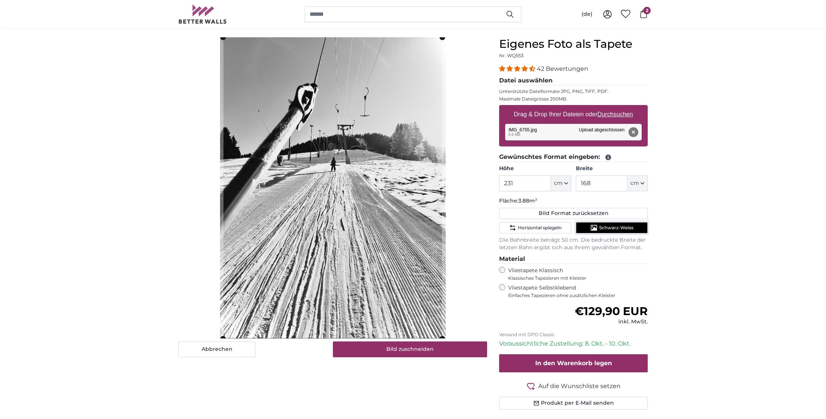
click at [594, 227] on icon "Schwarz-Weiss" at bounding box center [594, 228] width 6 height 6
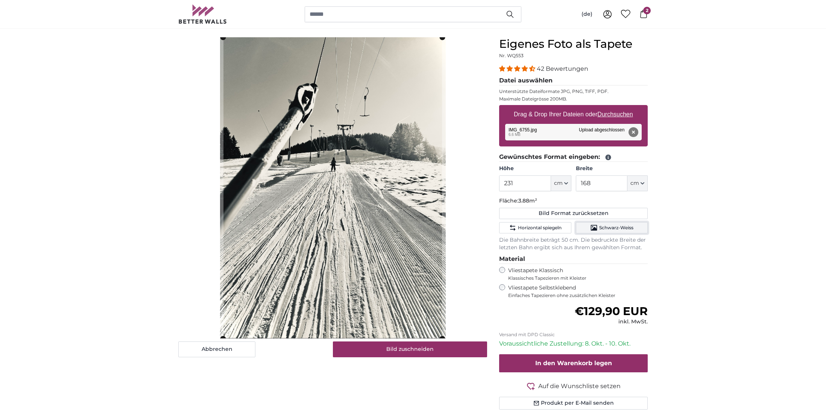
click at [594, 227] on icon "Schwarz-Weiss" at bounding box center [594, 228] width 6 height 6
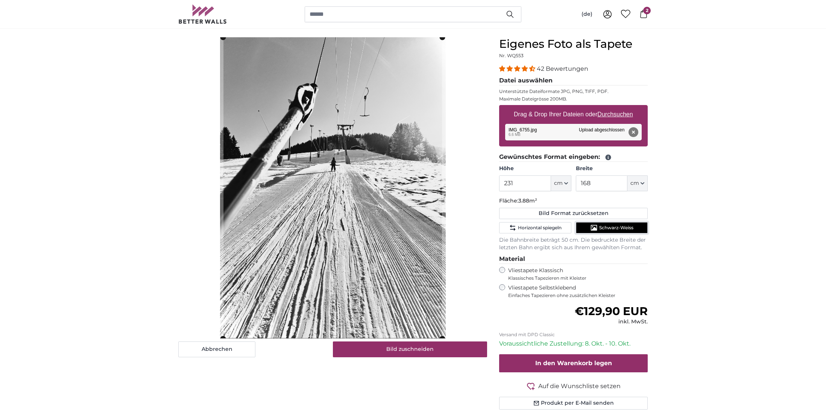
click at [593, 227] on icon "Schwarz-Weiss" at bounding box center [594, 228] width 8 height 8
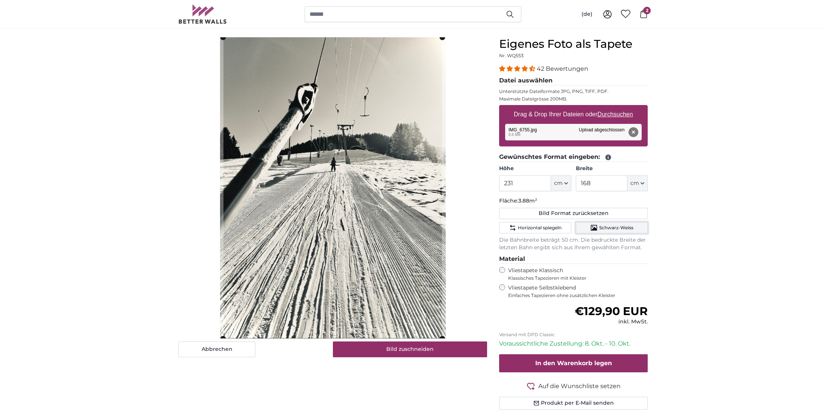
click at [594, 227] on icon "Schwarz-Weiss" at bounding box center [594, 228] width 8 height 8
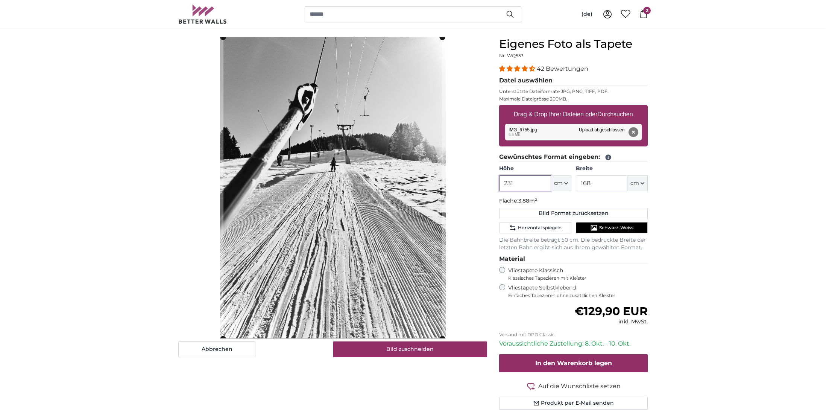
drag, startPoint x: 525, startPoint y: 184, endPoint x: 512, endPoint y: 184, distance: 12.8
click at [510, 184] on input "231" at bounding box center [525, 183] width 52 height 16
type input "2"
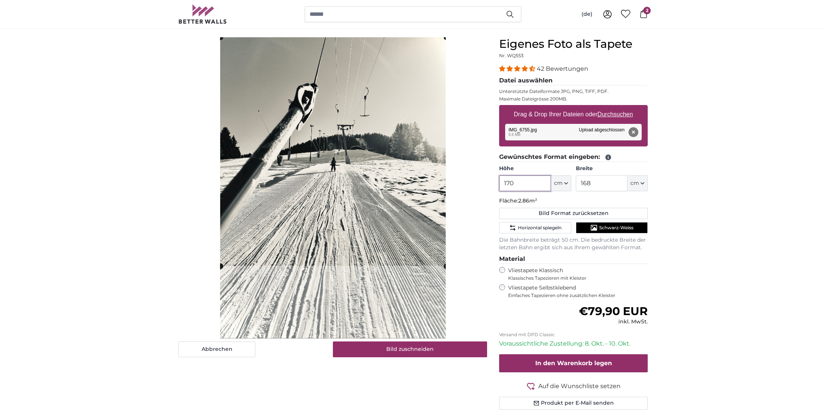
click at [431, 128] on cropper-handle at bounding box center [333, 151] width 226 height 228
click at [402, 135] on cropper-handle at bounding box center [333, 151] width 226 height 228
type input "170"
click at [191, 18] on img at bounding box center [202, 14] width 49 height 19
